Goal: Task Accomplishment & Management: Use online tool/utility

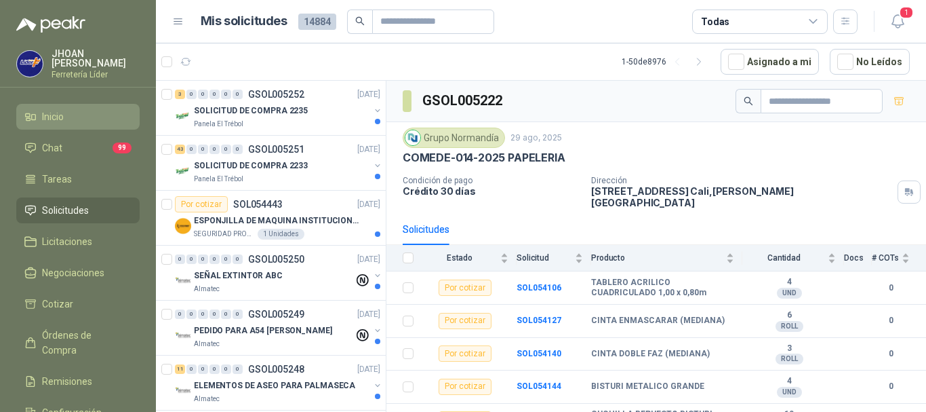
click at [71, 113] on li "Inicio" at bounding box center [77, 116] width 107 height 15
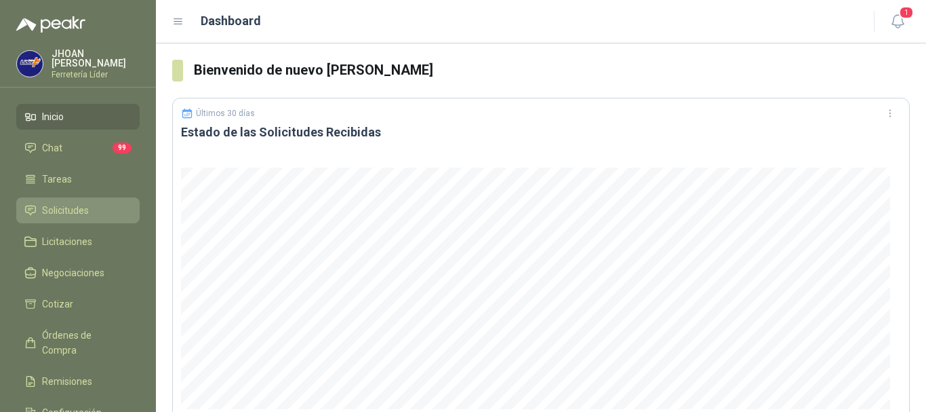
click at [75, 209] on span "Solicitudes" at bounding box center [65, 210] width 47 height 15
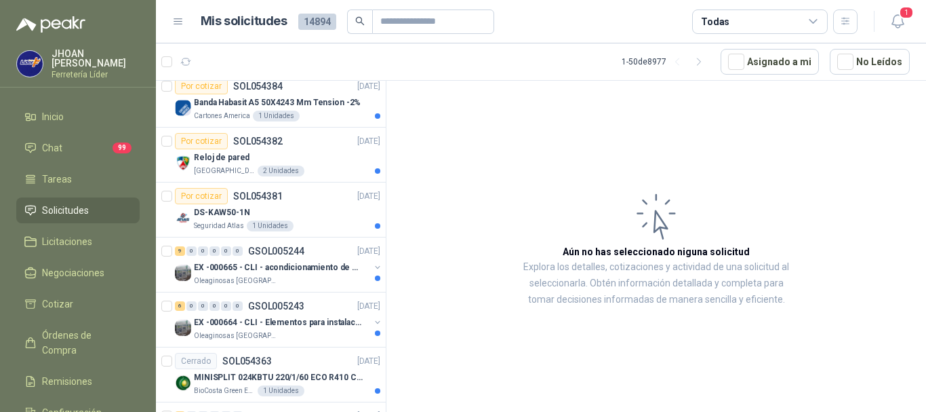
scroll to position [724, 0]
click at [212, 216] on p "DS-KAW50-1N" at bounding box center [222, 211] width 56 height 13
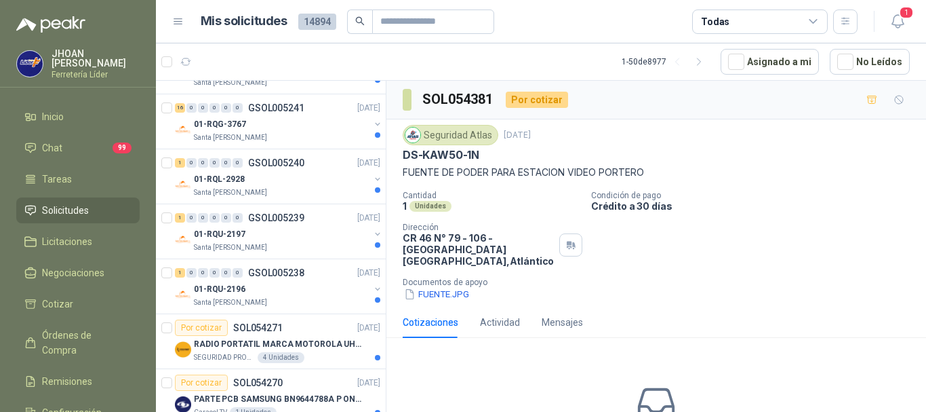
scroll to position [1221, 0]
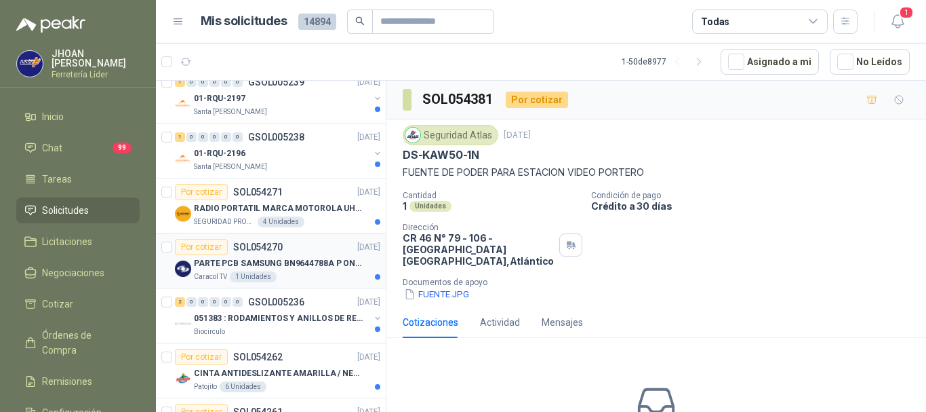
click at [313, 272] on div "Caracol TV 1 Unidades" at bounding box center [287, 276] width 186 height 11
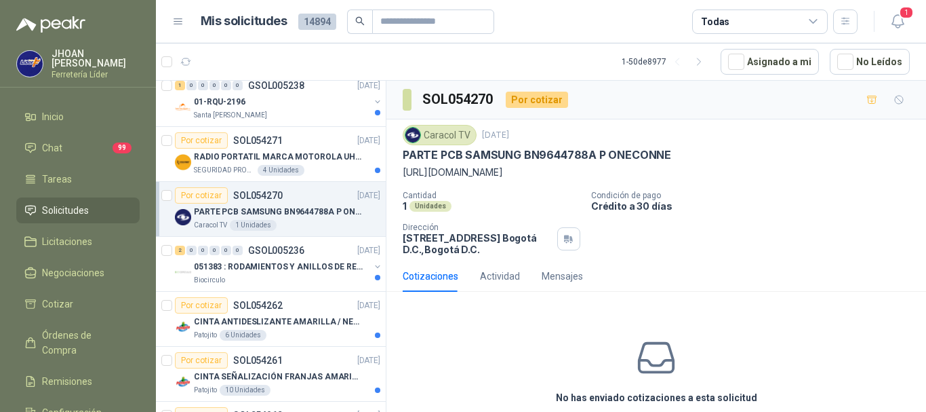
scroll to position [1356, 0]
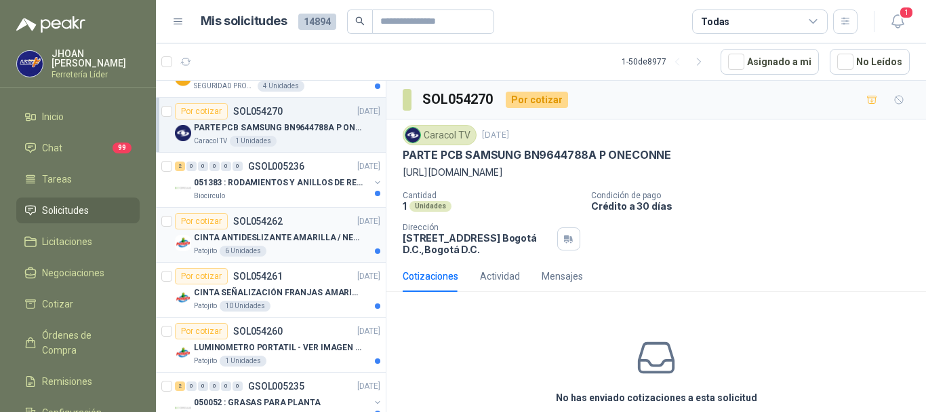
click at [294, 242] on p "CINTA ANTIDESLIZANTE AMARILLA / NEGRA" at bounding box center [278, 237] width 169 height 13
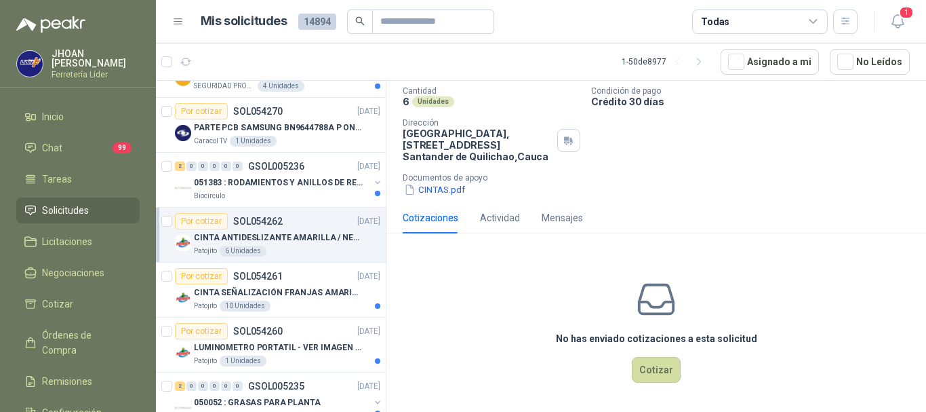
scroll to position [105, 0]
click at [650, 369] on button "Cotizar" at bounding box center [656, 370] width 49 height 26
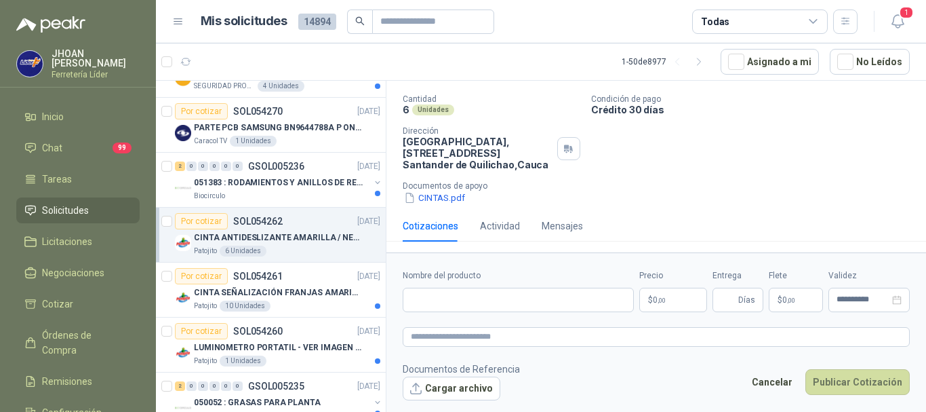
scroll to position [96, 0]
click at [433, 302] on input "Nombre del producto" at bounding box center [518, 300] width 231 height 24
paste input "**********"
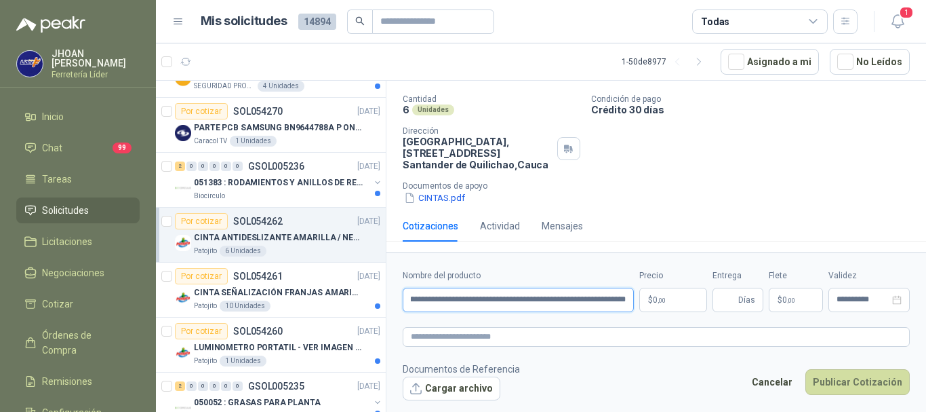
type input "**********"
click at [667, 301] on p "$ 0 ,00" at bounding box center [674, 300] width 68 height 24
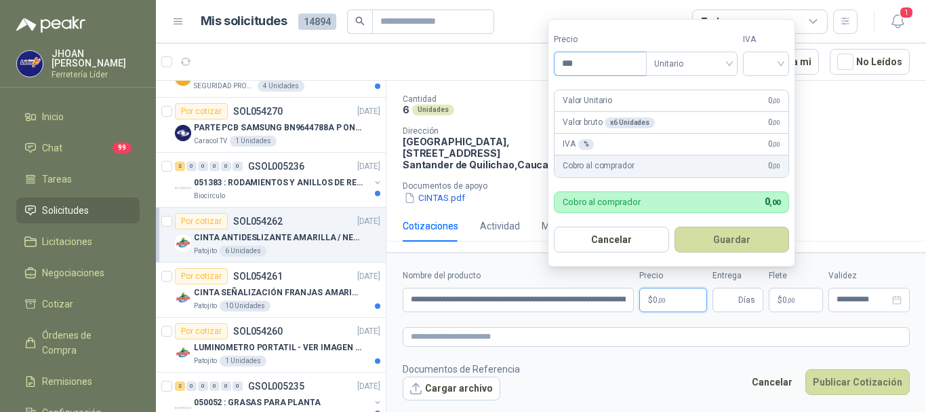
click at [592, 60] on input "***" at bounding box center [601, 63] width 92 height 23
type input "********"
click at [781, 60] on input "search" at bounding box center [766, 62] width 30 height 20
click at [764, 87] on div "19%" at bounding box center [769, 91] width 25 height 15
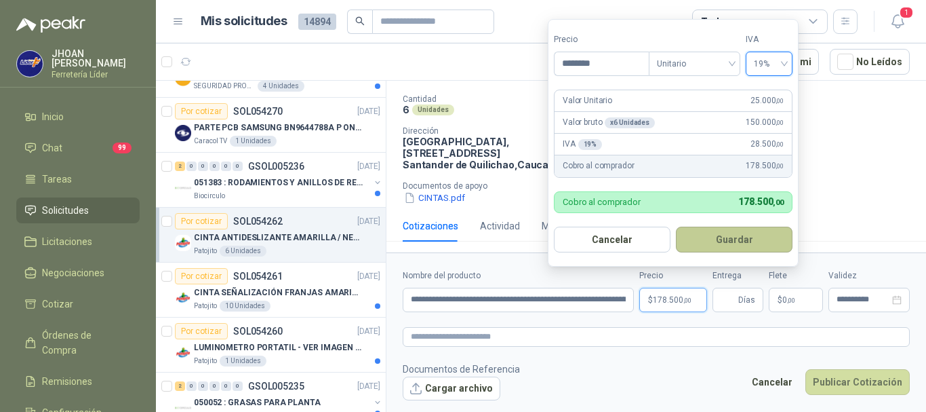
click at [760, 250] on button "Guardar" at bounding box center [734, 240] width 117 height 26
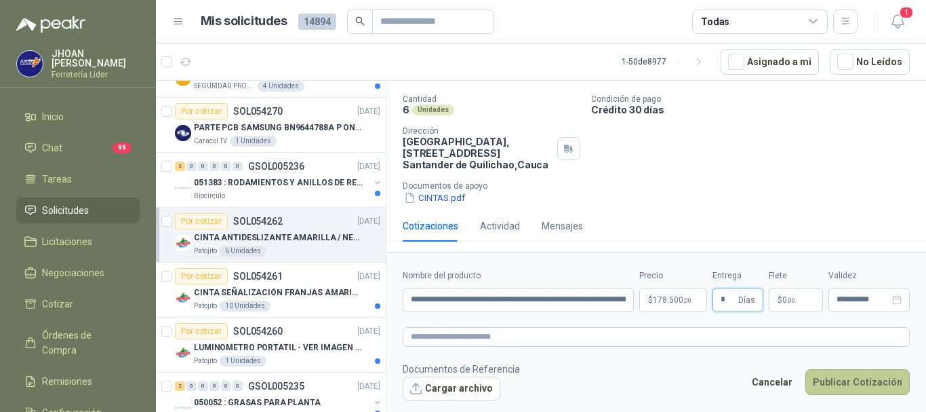
type input "*"
click at [876, 381] on button "Publicar Cotización" at bounding box center [858, 382] width 104 height 26
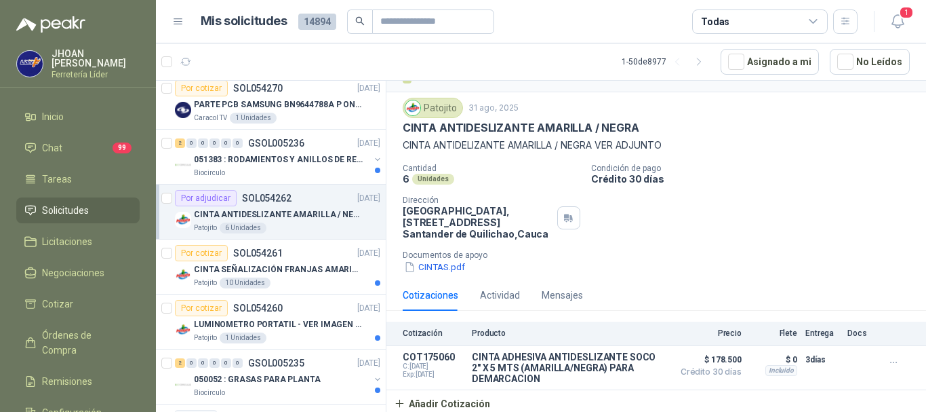
scroll to position [1402, 0]
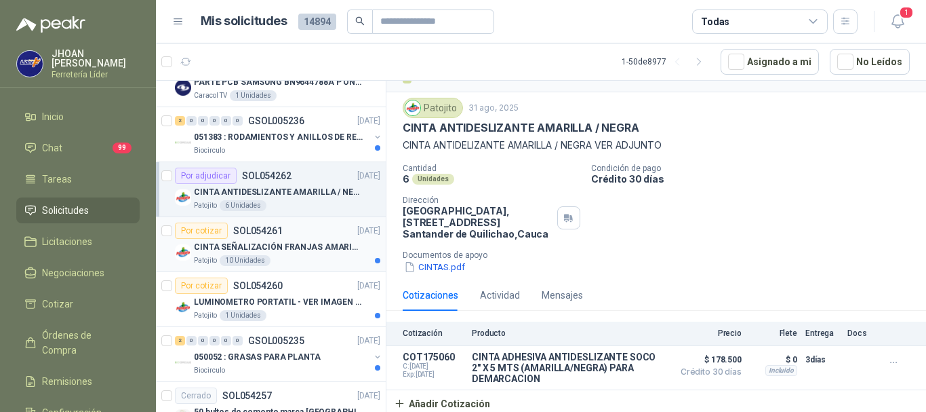
click at [292, 253] on p "CINTA SEÑALIZACIÓN FRANJAS AMARILLAS NEGRA" at bounding box center [278, 247] width 169 height 13
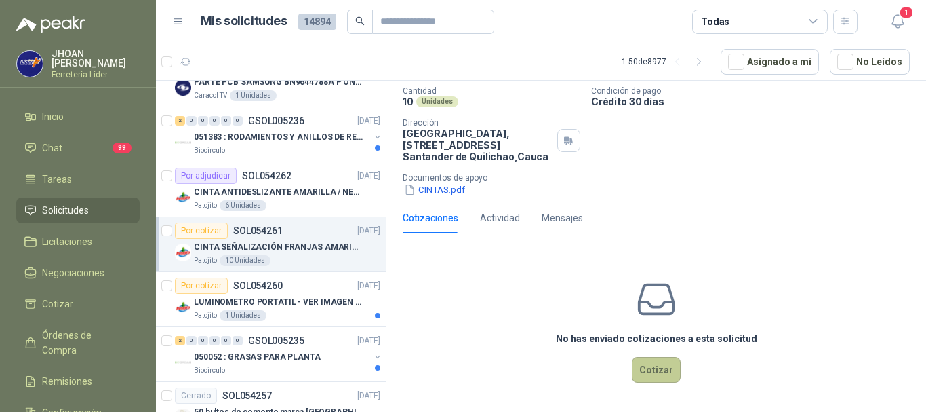
click at [649, 362] on button "Cotizar" at bounding box center [656, 370] width 49 height 26
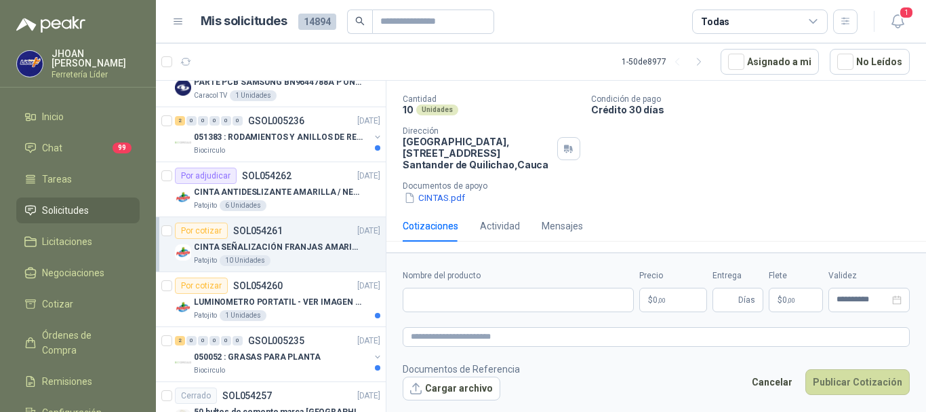
scroll to position [96, 0]
click at [452, 301] on input "Nombre del producto" at bounding box center [518, 300] width 231 height 24
paste input "**********"
type input "**********"
click at [671, 301] on p "$ 0 ,00" at bounding box center [674, 300] width 68 height 24
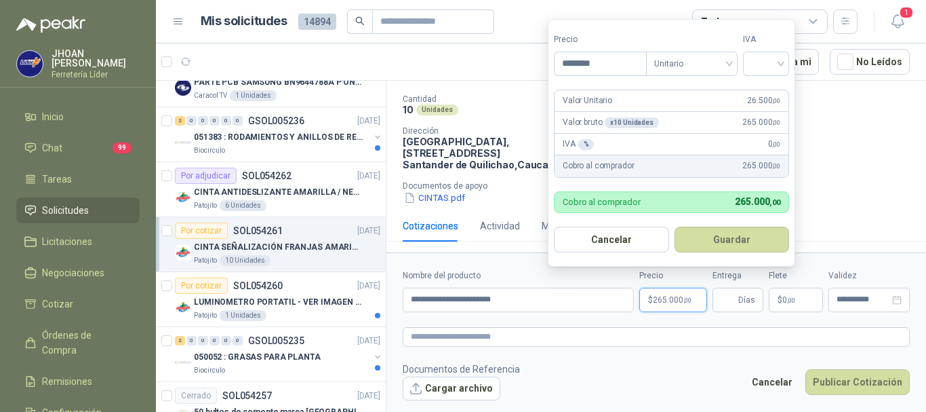
type input "********"
click at [761, 88] on div "19%" at bounding box center [769, 91] width 25 height 15
click at [618, 97] on div "Valor Unitario 26.500 ,00" at bounding box center [673, 101] width 237 height 22
click at [725, 245] on button "Guardar" at bounding box center [734, 240] width 117 height 26
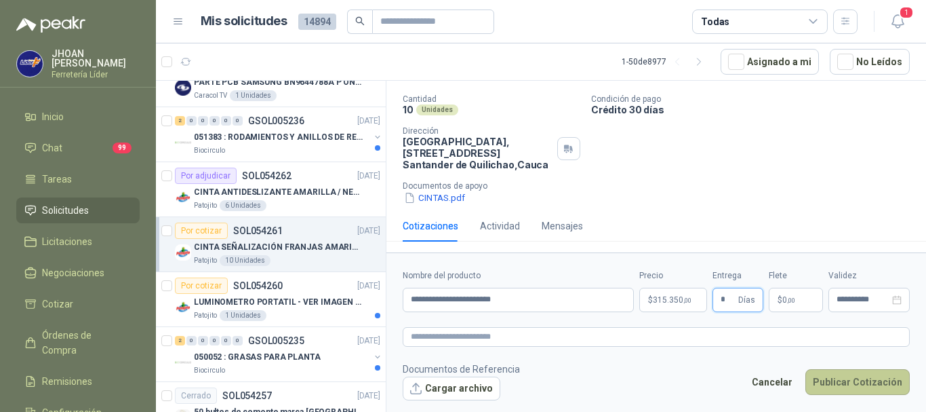
type input "*"
click at [859, 385] on button "Publicar Cotización" at bounding box center [858, 382] width 104 height 26
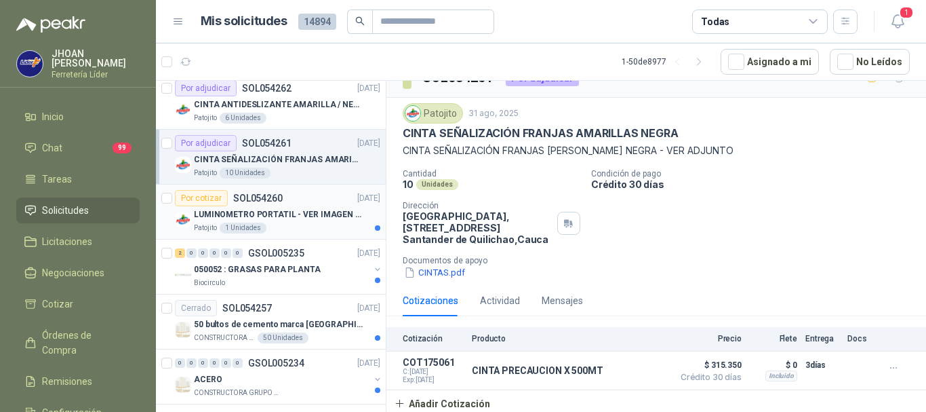
scroll to position [1492, 0]
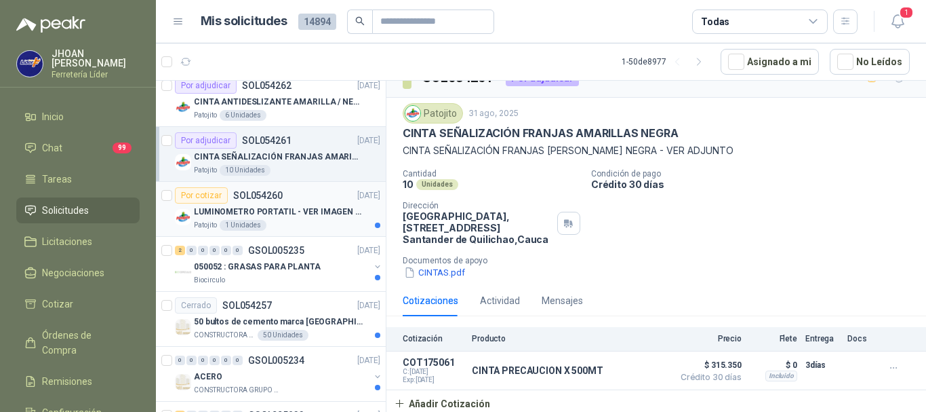
click at [293, 205] on p "LUMINOMETRO PORTATIL - VER IMAGEN ADJUNTA" at bounding box center [278, 211] width 169 height 13
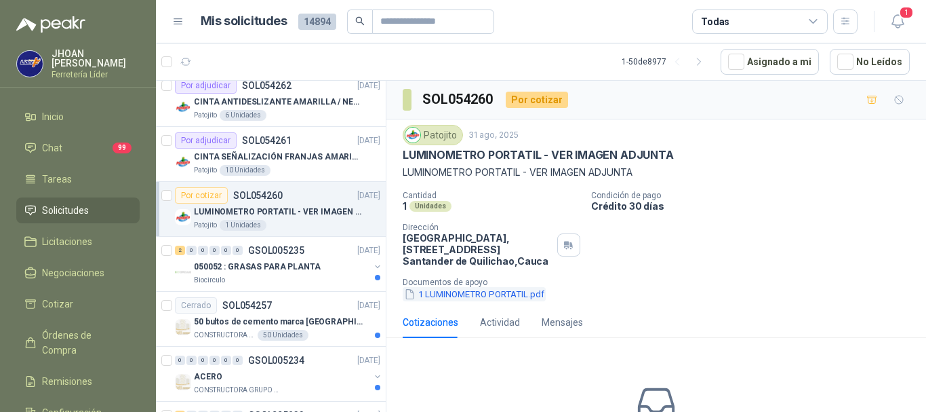
click at [463, 294] on button "1 LUMINOMETRO PORTATIL.pdf" at bounding box center [474, 294] width 143 height 14
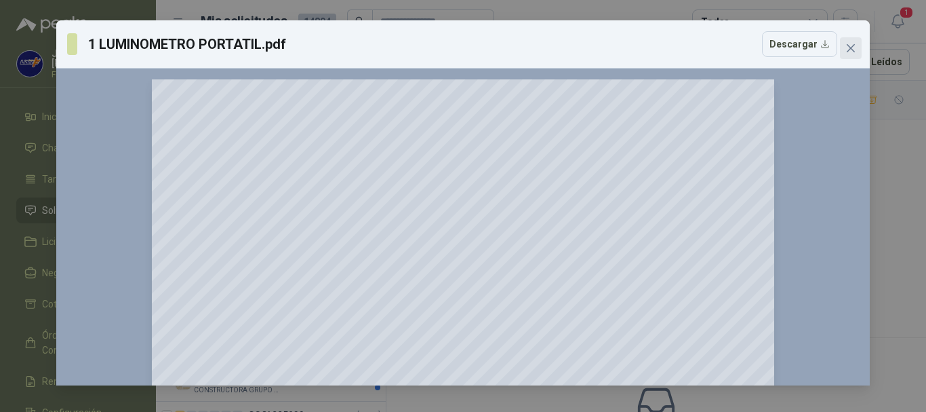
click at [850, 50] on icon "close" at bounding box center [851, 48] width 8 height 8
